Goal: Find specific page/section: Find specific page/section

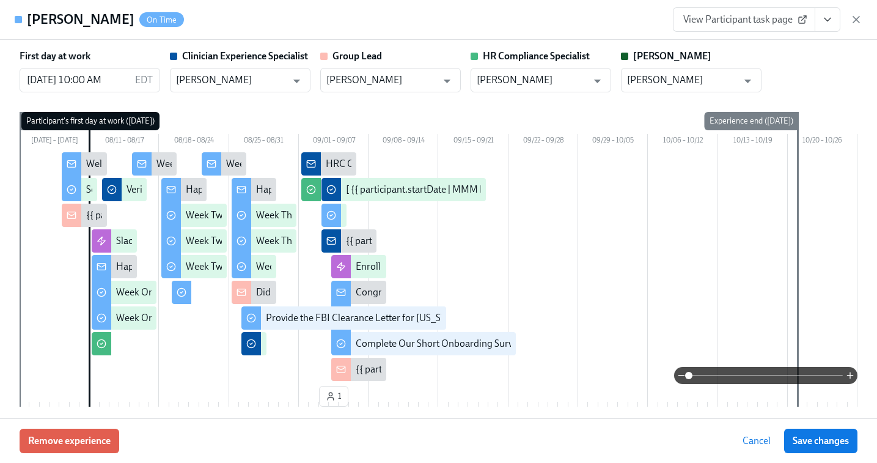
scroll to position [0, 20390]
click at [855, 26] on div "View Participant task page" at bounding box center [767, 19] width 189 height 24
click at [855, 15] on icon "button" at bounding box center [856, 19] width 12 height 12
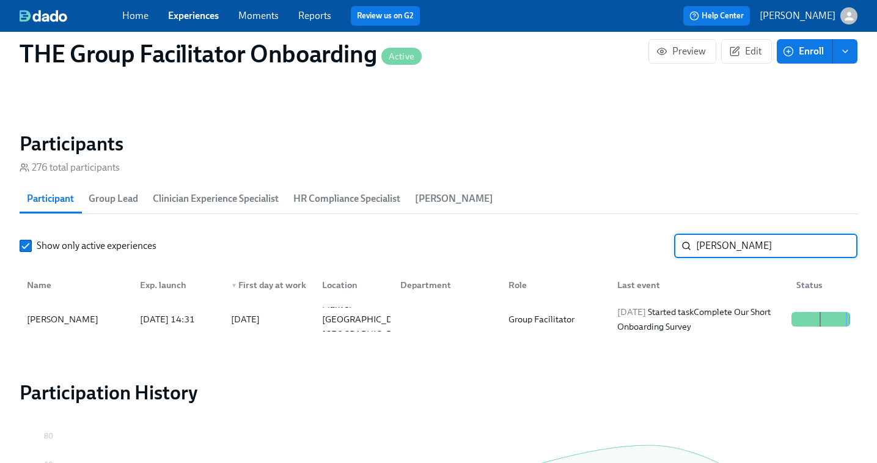
click at [708, 254] on input "[PERSON_NAME]" at bounding box center [776, 245] width 161 height 24
click at [602, 321] on div "Creative Arts Facilitator" at bounding box center [554, 319] width 103 height 15
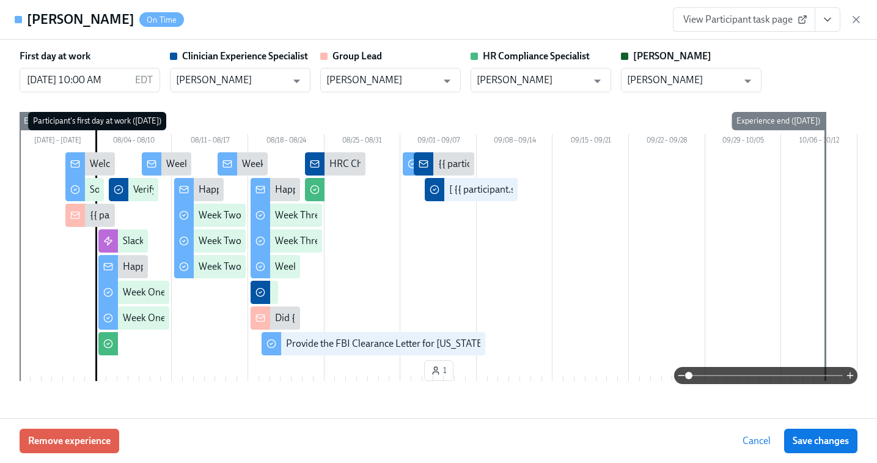
click at [828, 24] on icon "View task page" at bounding box center [827, 19] width 12 height 12
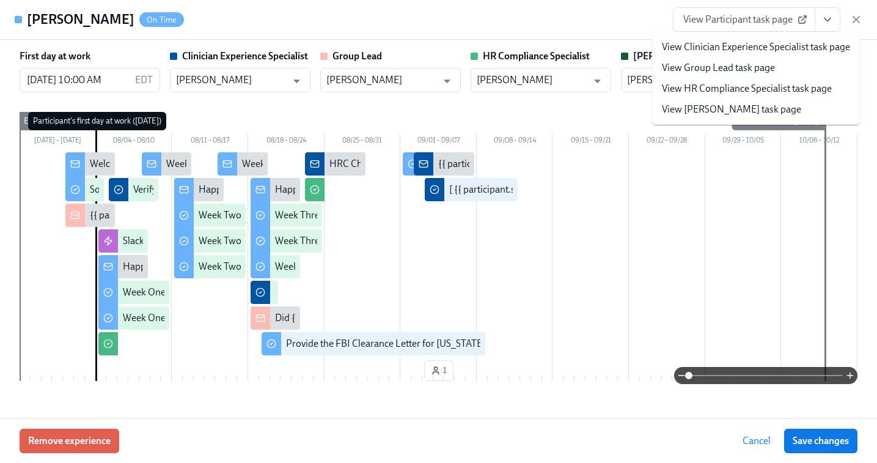
click at [763, 45] on link "View Clinician Experience Specialist task page" at bounding box center [756, 46] width 188 height 13
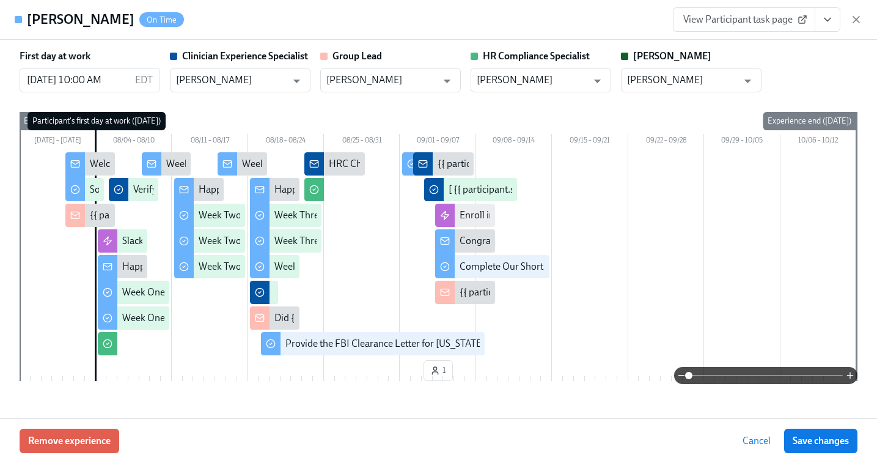
click at [857, 21] on icon "button" at bounding box center [856, 19] width 6 height 6
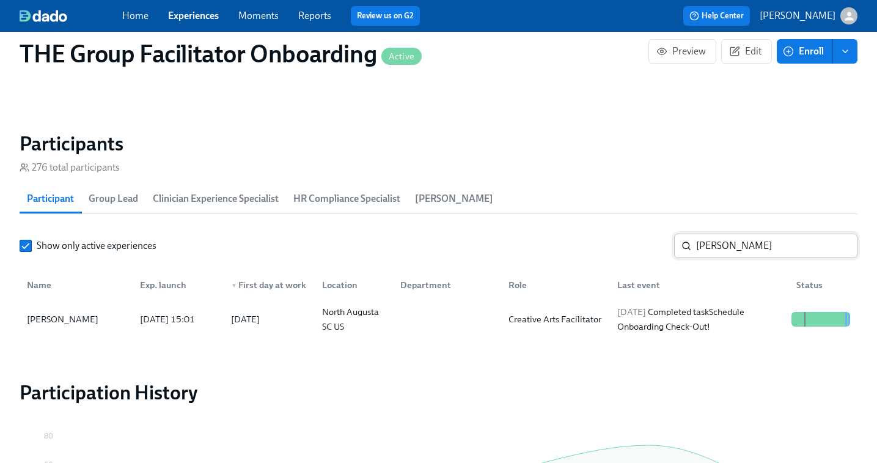
click at [741, 247] on input "[PERSON_NAME]" at bounding box center [776, 245] width 161 height 24
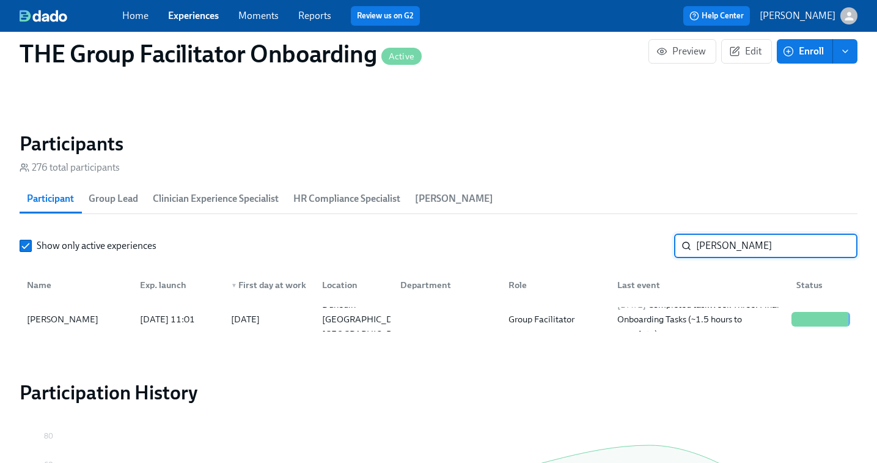
type input "[PERSON_NAME]"
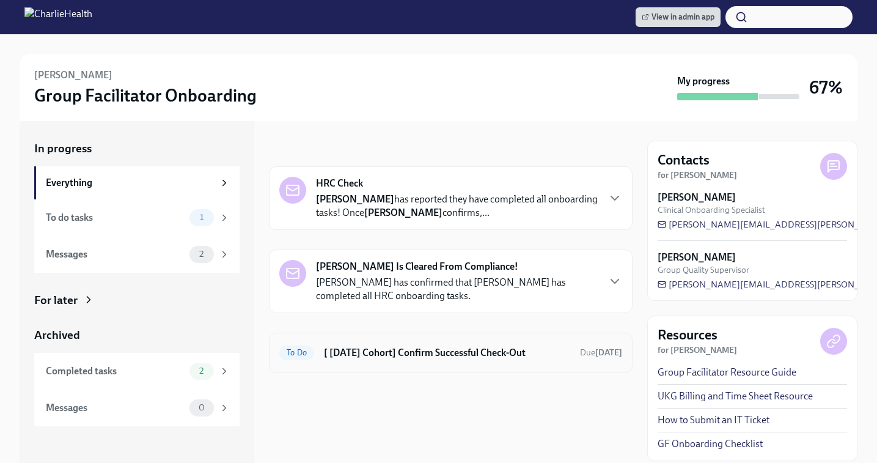
click at [410, 353] on h6 "[ [DATE] Cohort] Confirm Successful Check-Out" at bounding box center [447, 352] width 246 height 13
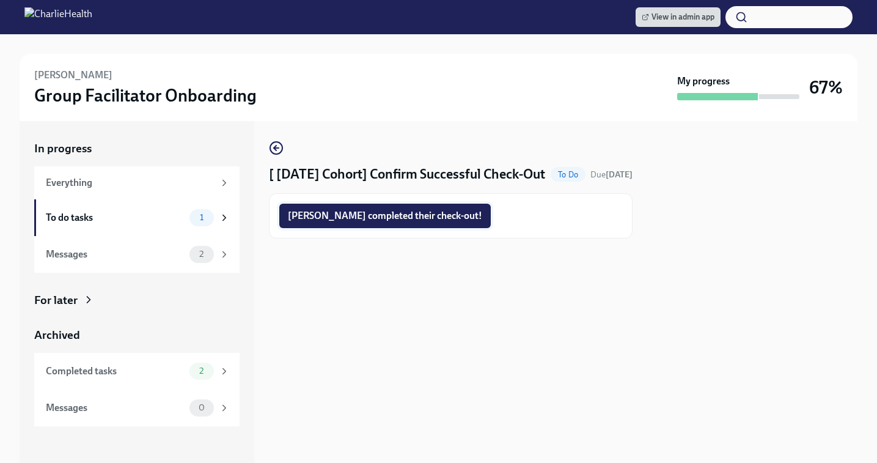
click at [364, 222] on span "[PERSON_NAME] completed their check-out!" at bounding box center [385, 216] width 194 height 12
